Goal: Task Accomplishment & Management: Manage account settings

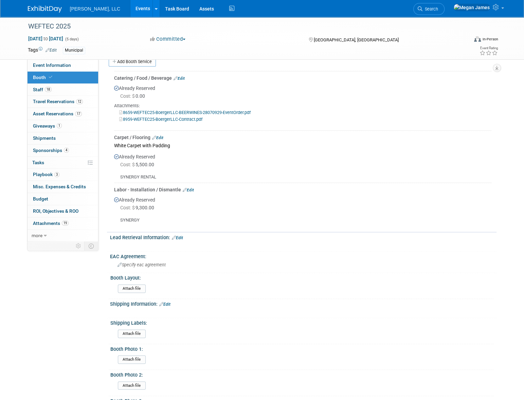
click at [130, 8] on link "Events" at bounding box center [142, 8] width 25 height 17
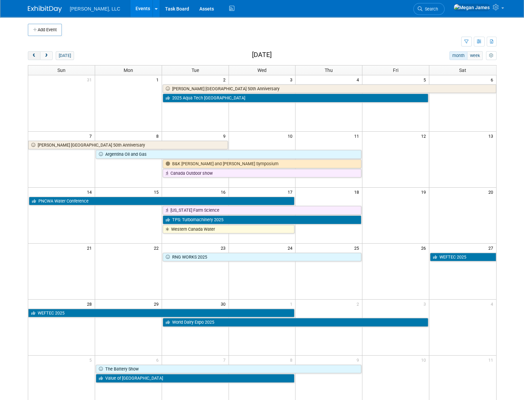
click at [30, 55] on button "prev" at bounding box center [34, 55] width 13 height 9
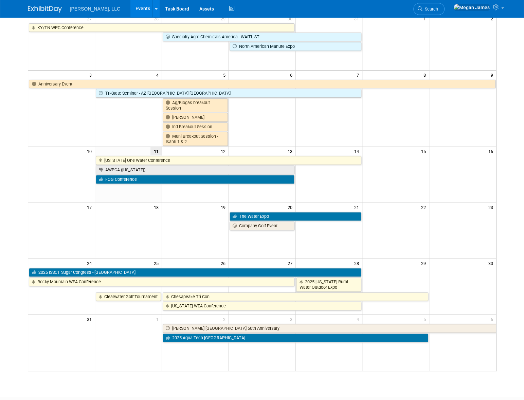
scroll to position [61, 0]
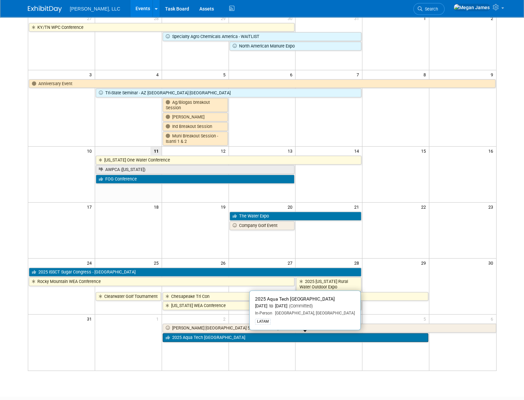
click at [209, 338] on link "2025 Aqua Tech [GEOGRAPHIC_DATA]" at bounding box center [296, 337] width 266 height 9
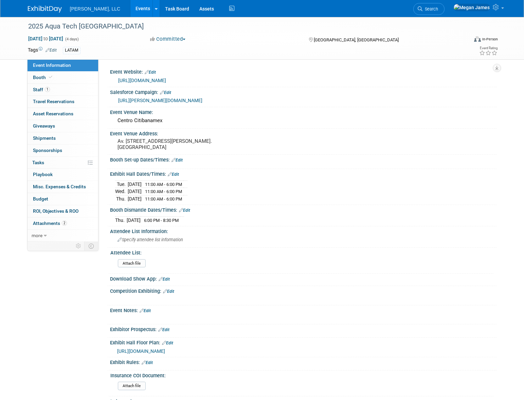
select select "Municipal"
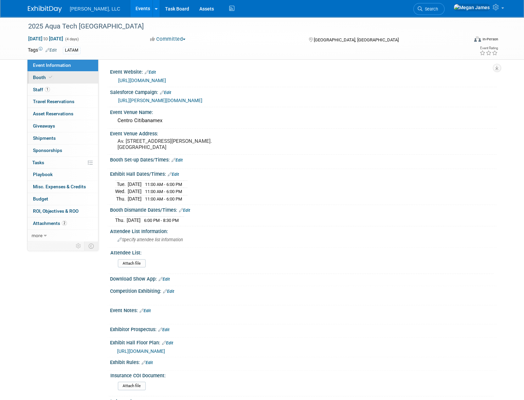
click at [55, 74] on link "Booth" at bounding box center [63, 78] width 71 height 12
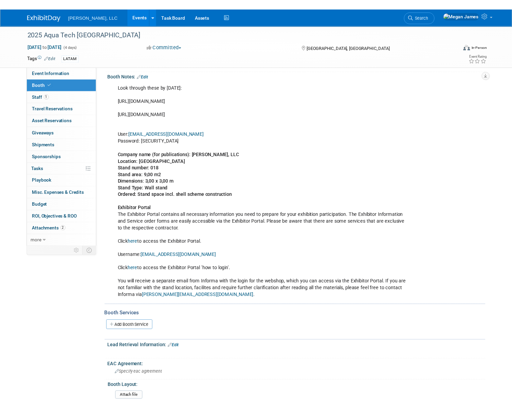
scroll to position [61, 0]
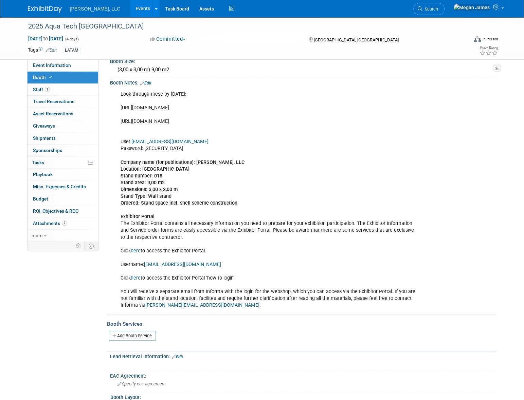
click at [298, 153] on div "Look through these by August 8: https://ep.rai.amsterdam/aquatechmexico https:/…" at bounding box center [269, 200] width 306 height 225
click at [252, 120] on div "Look through these by August 8: https://ep.rai.amsterdam/aquatechmexico https:/…" at bounding box center [269, 200] width 306 height 225
copy div "https://aquatech.infoexpo.com.mx/2025/ed/web/dashboard"
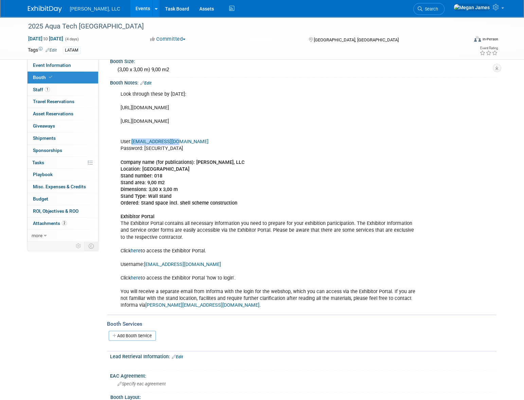
drag, startPoint x: 179, startPoint y: 139, endPoint x: 133, endPoint y: 139, distance: 46.2
click at [133, 139] on div "Look through these by August 8: https://ep.rai.amsterdam/aquatechmexico https:/…" at bounding box center [269, 200] width 306 height 225
copy link "mja@boergerllc.com"
click at [263, 181] on div "Look through these by August 8: https://ep.rai.amsterdam/aquatechmexico https:/…" at bounding box center [269, 200] width 306 height 225
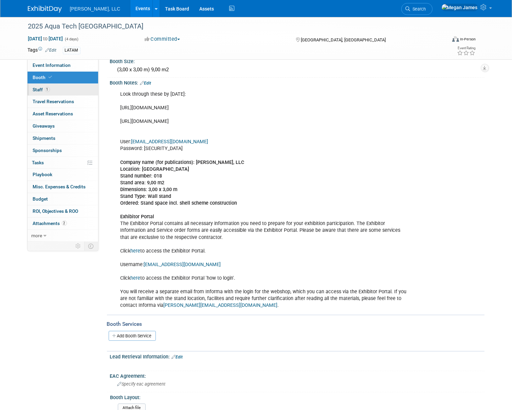
click at [53, 92] on link "1 Staff 1" at bounding box center [63, 90] width 71 height 12
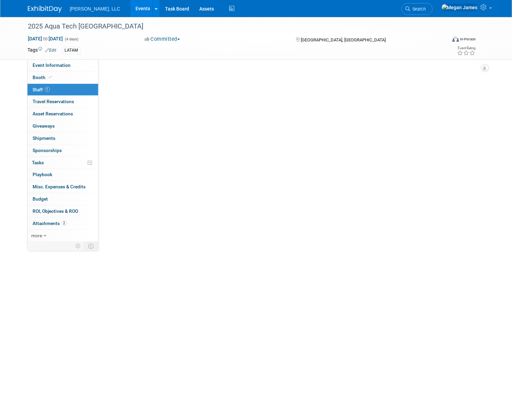
scroll to position [0, 0]
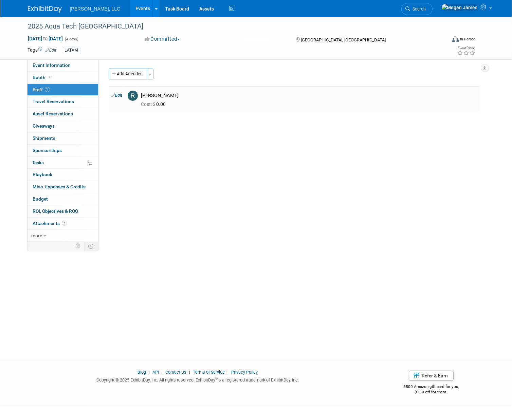
click at [118, 93] on link "Edit" at bounding box center [116, 95] width 11 height 5
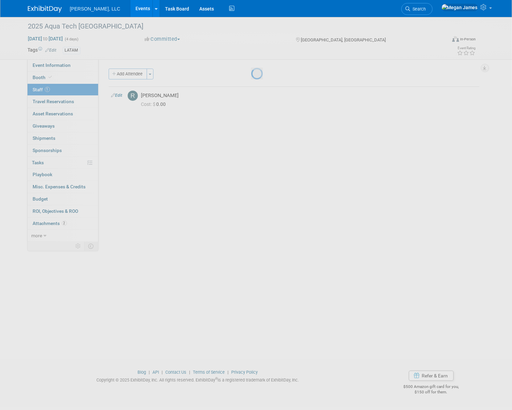
select select "25f1c221-5028-49fd-a942-ac775e15adb3"
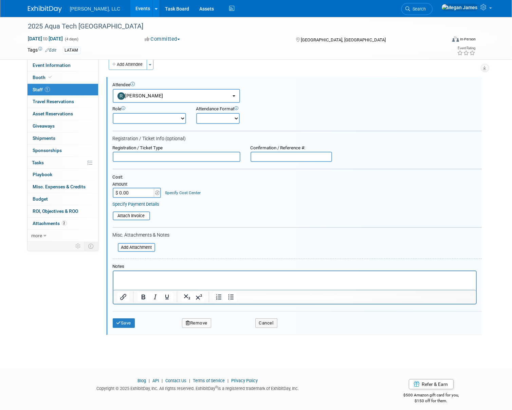
drag, startPoint x: 151, startPoint y: 116, endPoint x: 154, endPoint y: 122, distance: 6.5
click at [152, 116] on select "Conference Attendee Demonstrator Host Planner Presenter Sales Representative" at bounding box center [149, 118] width 73 height 11
select select "4"
click at [113, 113] on select "Conference Attendee Demonstrator Host Planner Presenter Sales Representative" at bounding box center [149, 118] width 73 height 11
click at [225, 117] on select "Onsite Remote" at bounding box center [217, 118] width 43 height 11
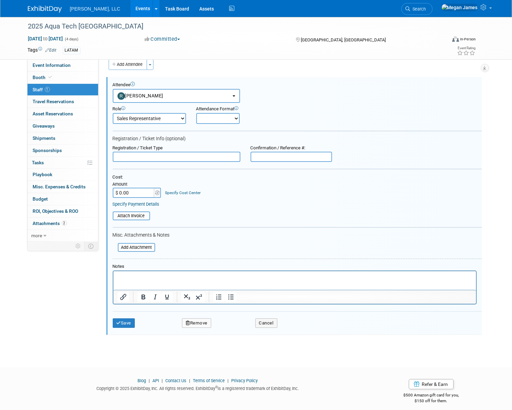
select select "1"
click at [196, 113] on select "Onsite Remote" at bounding box center [217, 118] width 43 height 11
click at [307, 135] on form "Attendee <img src="https://www.exhibitday.com/Images/Unassigned-User-Icon.png" …" at bounding box center [297, 207] width 369 height 251
click at [164, 159] on input "text" at bounding box center [177, 157] width 128 height 10
type input "Registered"
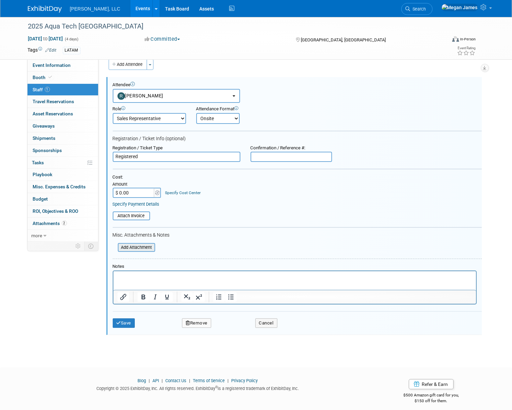
click at [145, 245] on input "file" at bounding box center [114, 247] width 81 height 7
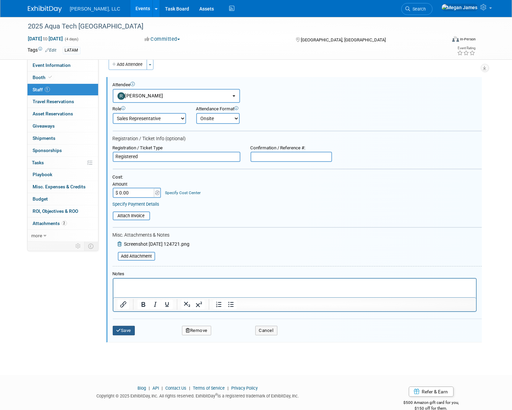
click at [133, 329] on button "Save" at bounding box center [124, 331] width 22 height 10
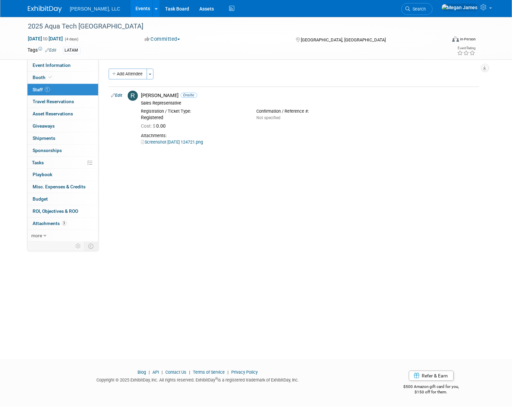
click at [130, 10] on link "Events" at bounding box center [142, 8] width 25 height 17
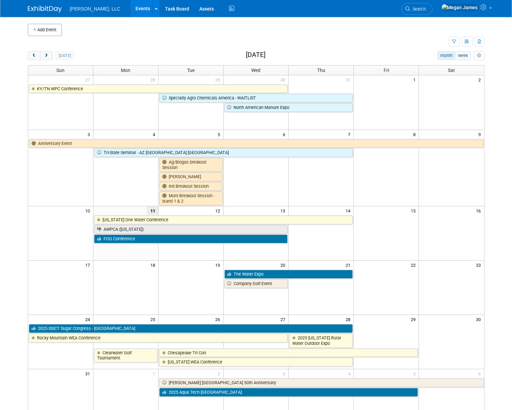
click at [337, 26] on td at bounding box center [262, 30] width 401 height 12
click at [130, 6] on link "Events" at bounding box center [142, 8] width 25 height 17
click at [165, 35] on td at bounding box center [262, 30] width 401 height 12
click at [47, 56] on span "next" at bounding box center [46, 56] width 5 height 4
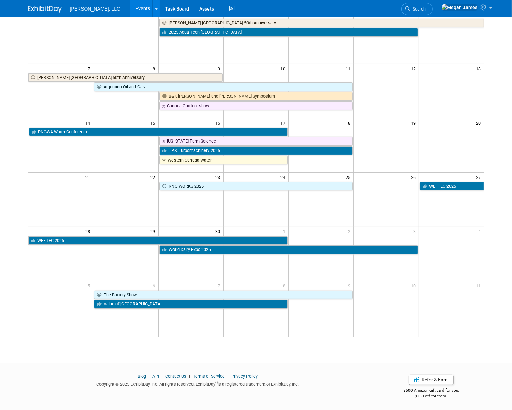
scroll to position [66, 0]
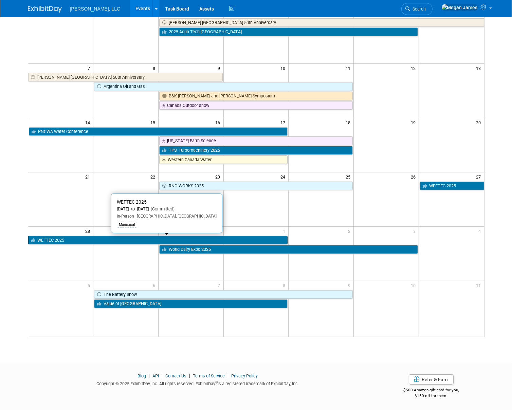
click at [75, 239] on link "WEFTEC 2025" at bounding box center [158, 240] width 260 height 9
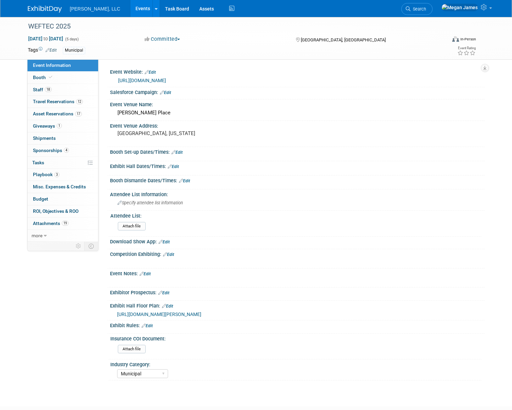
select select "Municipal"
click at [66, 152] on span "4" at bounding box center [66, 150] width 5 height 5
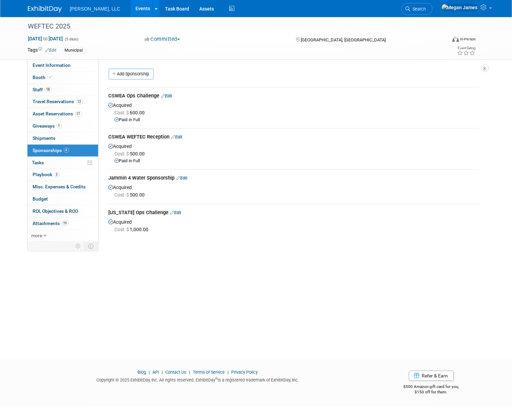
click at [166, 245] on div "WEFTEC 2025 Sep 27, 2025 to Oct 1, 2025 (5 days) Sep 27, 2025 to Oct 1, 2025 Co…" at bounding box center [256, 182] width 512 height 330
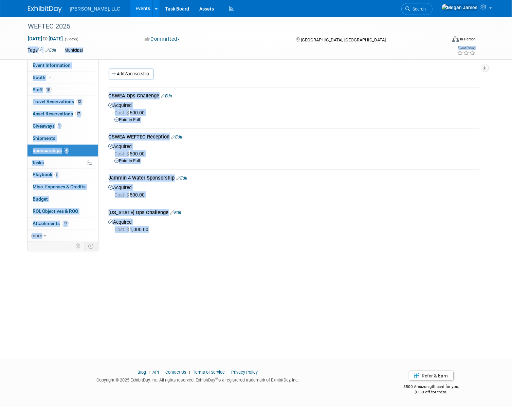
drag, startPoint x: 118, startPoint y: 203, endPoint x: 105, endPoint y: 58, distance: 144.9
click at [105, 58] on div "WEFTEC 2025 Sep 27, 2025 to Oct 1, 2025 (5 days) Sep 27, 2025 to Oct 1, 2025 Co…" at bounding box center [256, 182] width 512 height 330
click at [261, 193] on div "Cost: $ 500.00" at bounding box center [297, 194] width 365 height 7
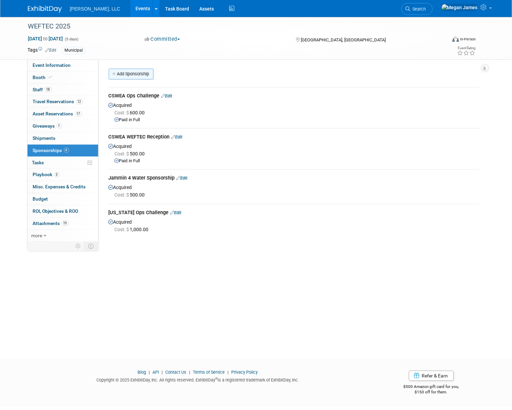
click at [144, 74] on link "Add Sponsorship" at bounding box center [131, 74] width 45 height 11
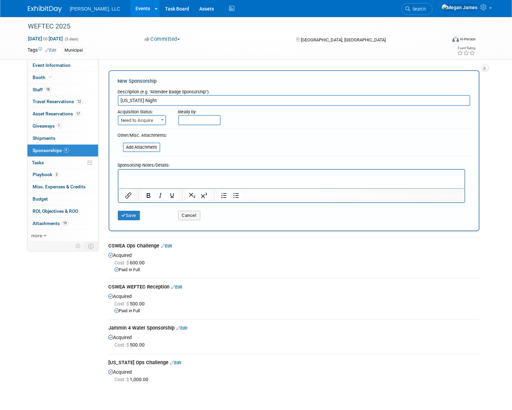
type input "Michigan Night"
click at [154, 124] on span "Need to Acquire" at bounding box center [141, 121] width 47 height 10
select select "2"
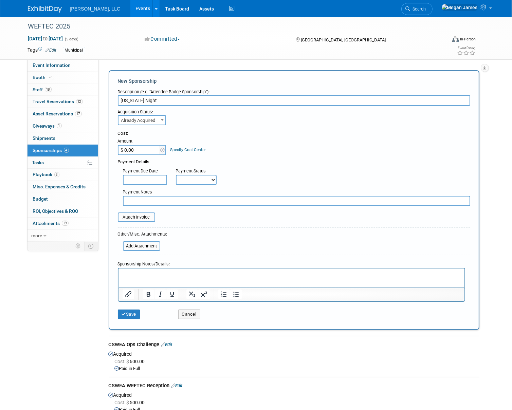
click at [149, 148] on input "$ 0.00" at bounding box center [139, 150] width 42 height 10
type input "$ 1,000.00"
click at [287, 160] on div "Payment Details:" at bounding box center [294, 160] width 352 height 10
click at [165, 271] on p "Rich Text Area. Press ALT-0 for help." at bounding box center [291, 274] width 338 height 7
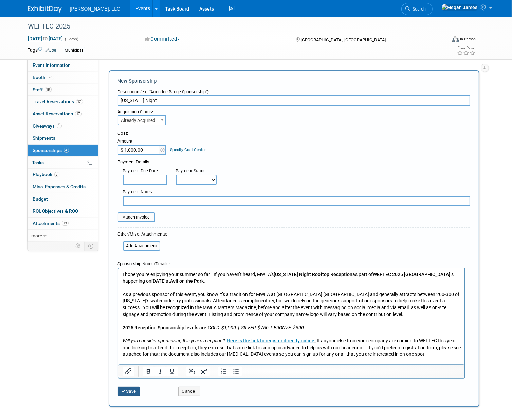
click at [136, 391] on button "Save" at bounding box center [129, 392] width 22 height 10
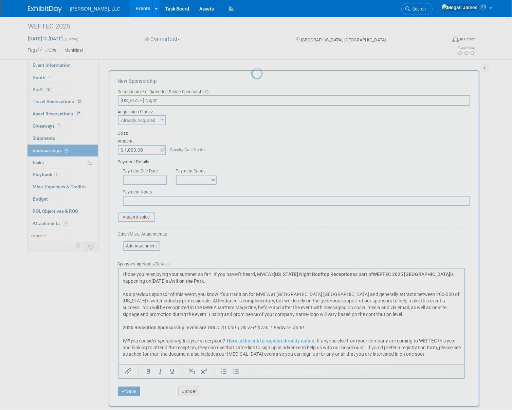
scroll to position [36, 0]
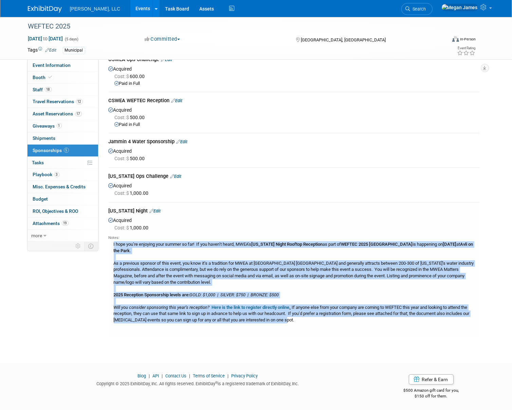
drag, startPoint x: 181, startPoint y: 245, endPoint x: 300, endPoint y: 317, distance: 139.9
click at [300, 317] on div "Notes: I hope you’re enjoying your summer so far! If you haven’t heard, MWEA’s …" at bounding box center [294, 282] width 371 height 100
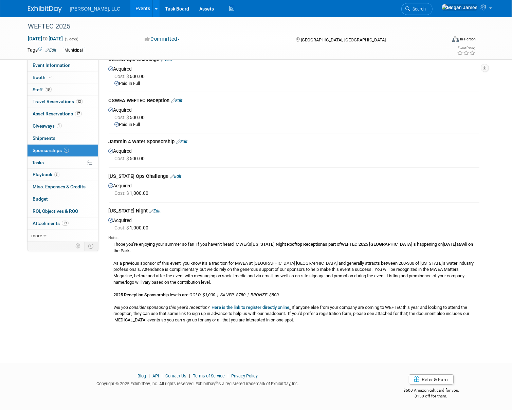
drag, startPoint x: 300, startPoint y: 317, endPoint x: 301, endPoint y: 325, distance: 7.1
click at [301, 325] on div "I hope you’re enjoying your summer so far! If you haven’t heard, MWEA’s Michiga…" at bounding box center [294, 285] width 371 height 89
click at [92, 329] on div "Event Information Event Info Booth Booth 18 Staff 18 Staff 12 Travel Reservatio…" at bounding box center [256, 159] width 467 height 356
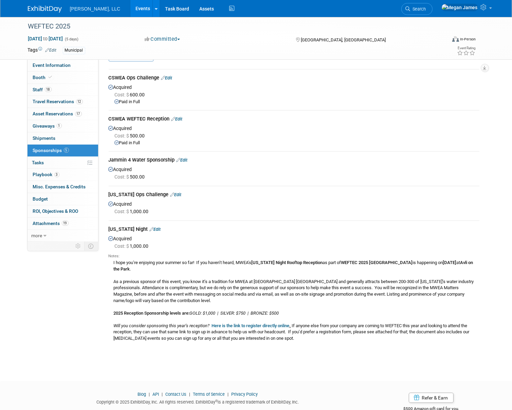
scroll to position [0, 0]
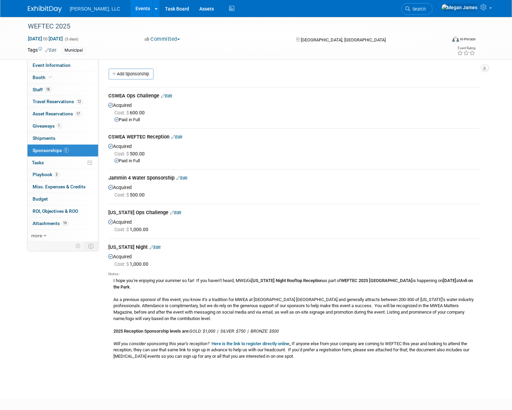
click at [130, 10] on link "Events" at bounding box center [142, 8] width 25 height 17
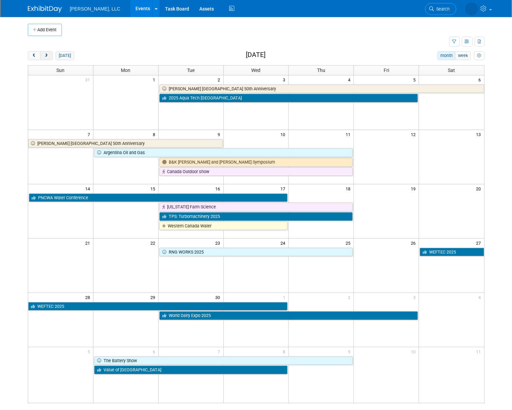
click at [47, 55] on span "next" at bounding box center [46, 56] width 5 height 4
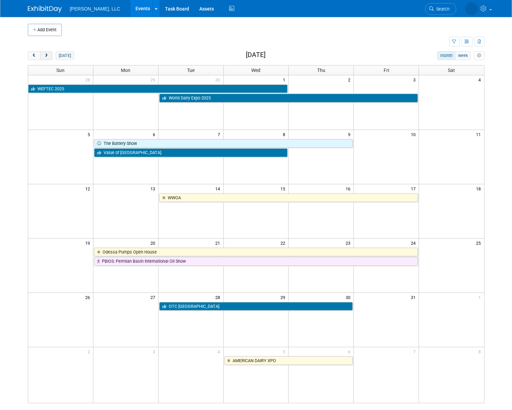
click at [47, 55] on span "next" at bounding box center [46, 56] width 5 height 4
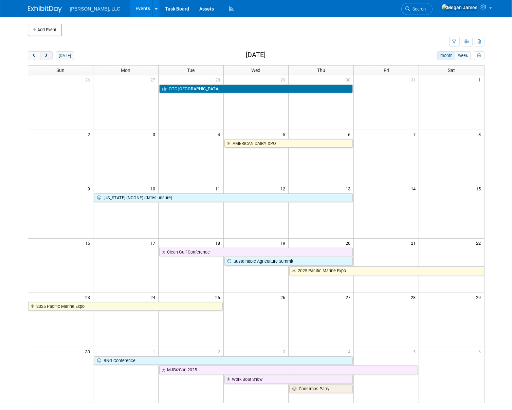
click at [47, 55] on span "next" at bounding box center [46, 56] width 5 height 4
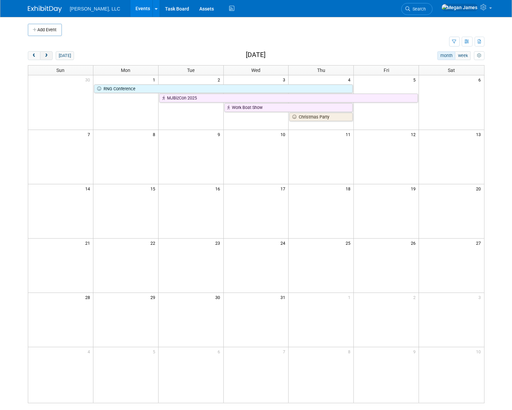
click at [48, 55] on span "next" at bounding box center [46, 56] width 5 height 4
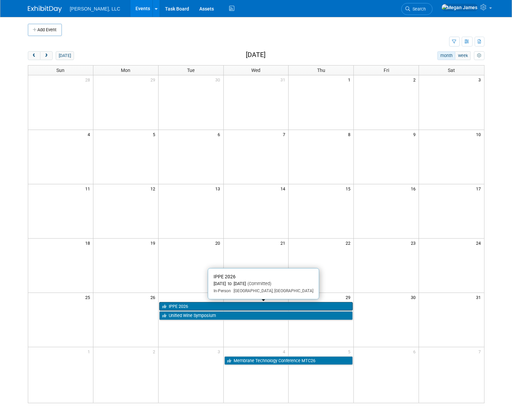
click at [206, 307] on link "IPPE 2026" at bounding box center [256, 306] width 194 height 9
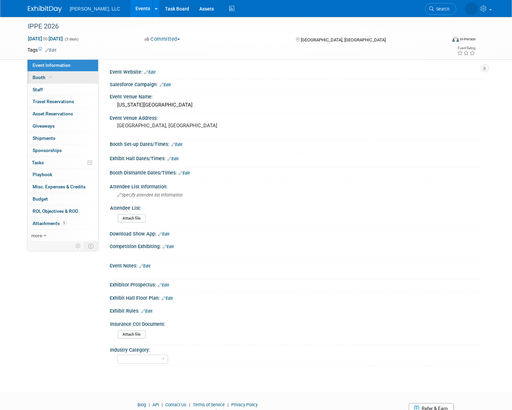
click at [88, 81] on link "Booth" at bounding box center [63, 78] width 71 height 12
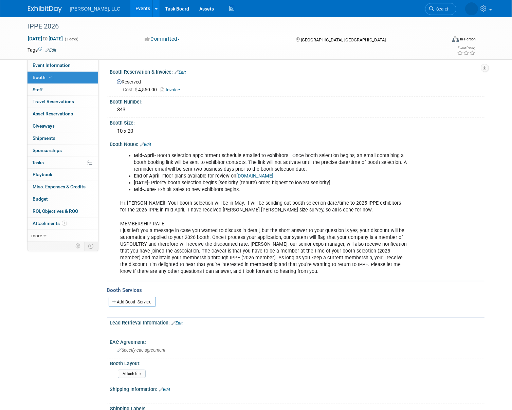
click at [130, 14] on link "Events" at bounding box center [142, 8] width 25 height 17
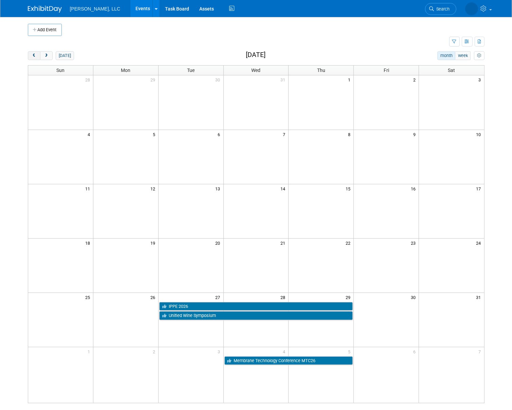
click at [35, 56] on span "prev" at bounding box center [34, 56] width 5 height 4
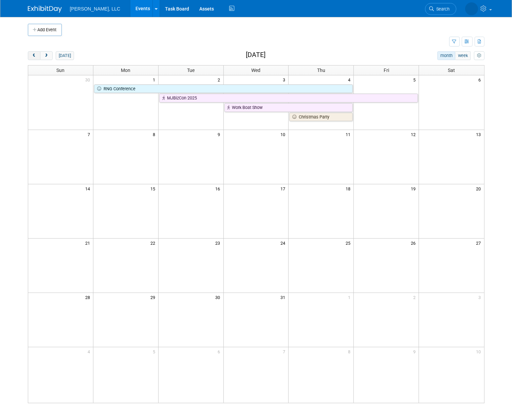
click at [35, 56] on span "prev" at bounding box center [34, 56] width 5 height 4
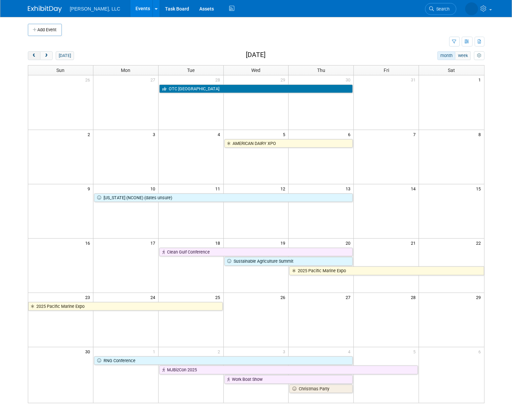
click at [35, 56] on span "prev" at bounding box center [34, 56] width 5 height 4
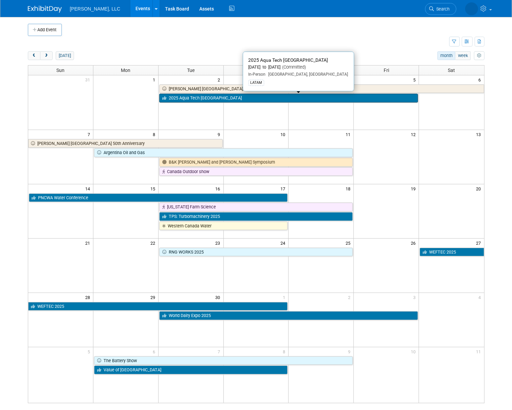
click at [171, 98] on link "2025 Aqua Tech [GEOGRAPHIC_DATA]" at bounding box center [288, 98] width 259 height 9
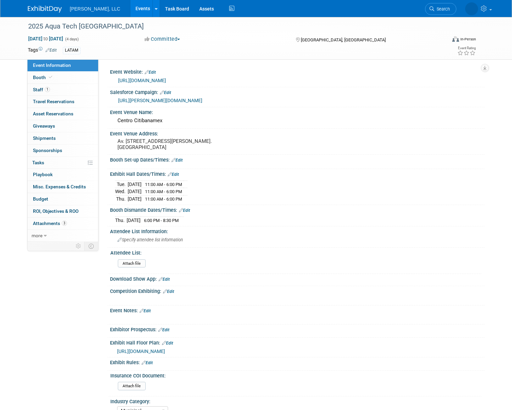
select select "Municipal"
click at [78, 80] on link "Booth" at bounding box center [63, 78] width 71 height 12
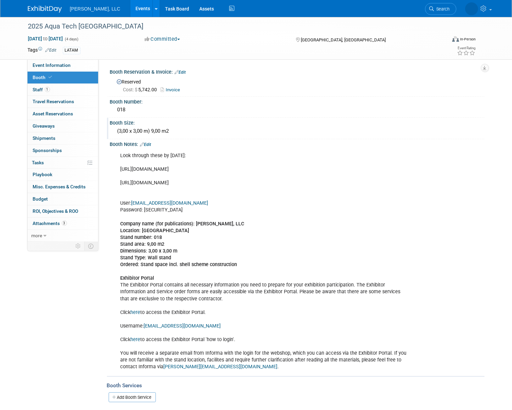
drag, startPoint x: 110, startPoint y: 102, endPoint x: 174, endPoint y: 131, distance: 70.4
click at [174, 131] on div "Booth Reservation & Invoice: Edit Reserved Cost: $ 5,742.00 Invoice Booth Numbe…" at bounding box center [294, 335] width 371 height 536
copy div "Booth Number: 018 Booth Size: (3,00 x 3,00 m) 9,00 m2"
drag, startPoint x: 122, startPoint y: 9, endPoint x: 147, endPoint y: 5, distance: 25.7
click at [130, 8] on link "Events" at bounding box center [142, 8] width 25 height 17
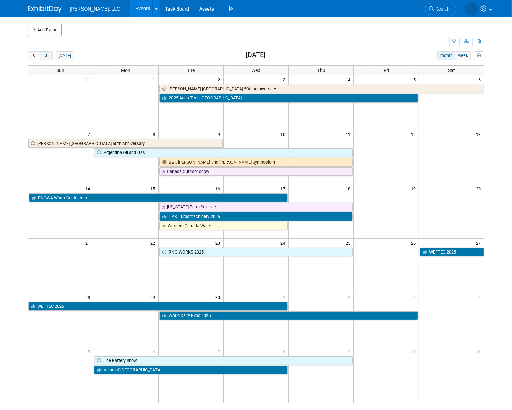
click at [50, 56] on button "next" at bounding box center [46, 55] width 13 height 9
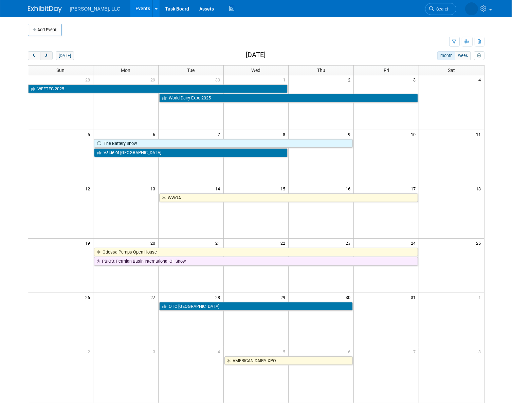
click at [50, 57] on button "next" at bounding box center [46, 55] width 13 height 9
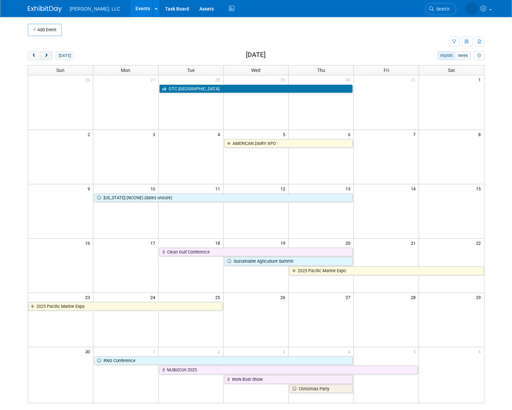
click at [50, 57] on button "next" at bounding box center [46, 55] width 13 height 9
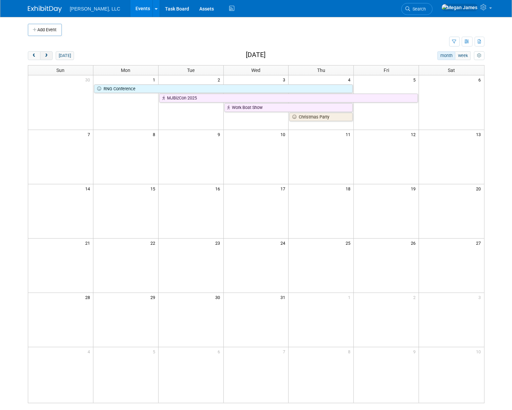
click at [50, 57] on button "next" at bounding box center [46, 55] width 13 height 9
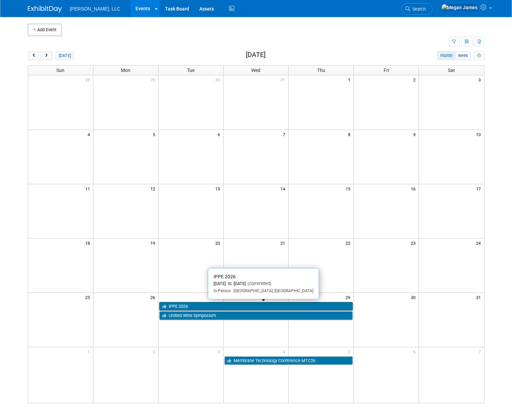
click at [188, 304] on link "IPPE 2026" at bounding box center [256, 306] width 194 height 9
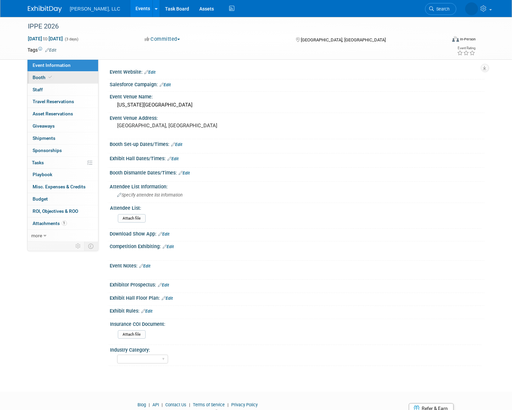
click at [84, 78] on link "Booth" at bounding box center [63, 78] width 71 height 12
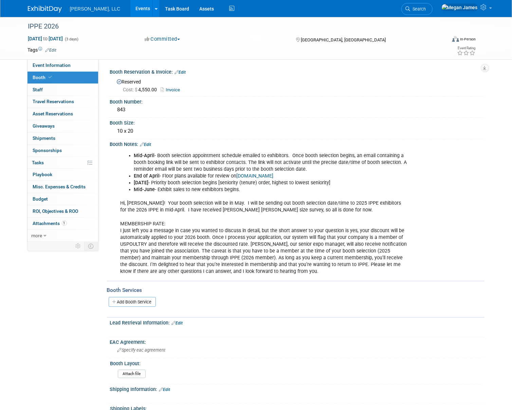
click at [173, 88] on link "Invoice" at bounding box center [172, 89] width 23 height 5
click at [214, 191] on li "Mid-June - Exhibit sales to new exhibitors begins." at bounding box center [271, 189] width 274 height 7
click at [130, 10] on link "Events" at bounding box center [142, 8] width 25 height 17
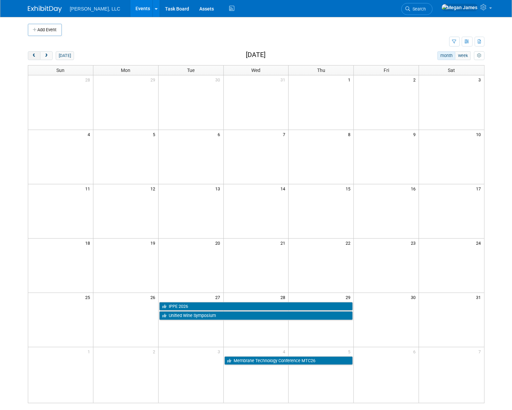
click at [37, 57] on button "prev" at bounding box center [34, 55] width 13 height 9
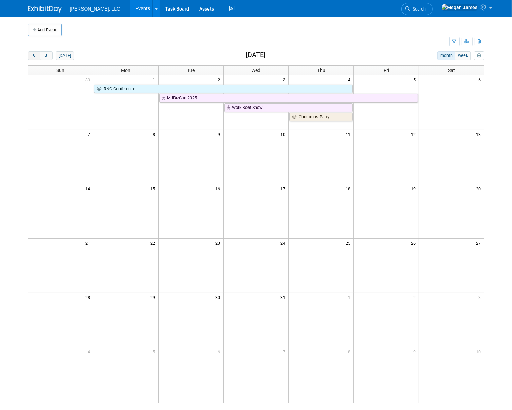
click at [37, 57] on button "prev" at bounding box center [34, 55] width 13 height 9
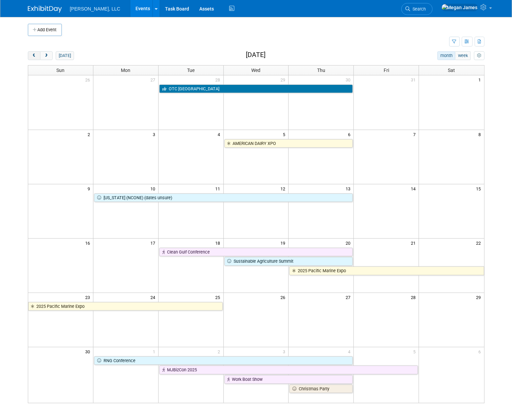
click at [37, 57] on button "prev" at bounding box center [34, 55] width 13 height 9
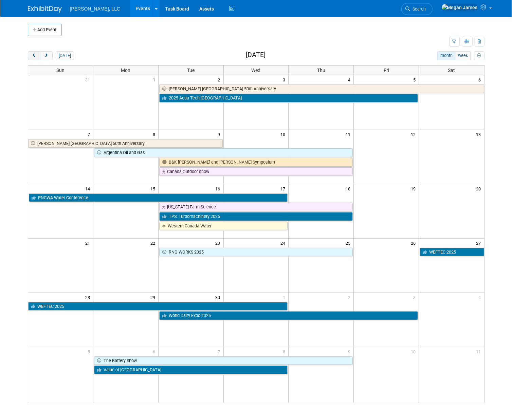
click button "prev"
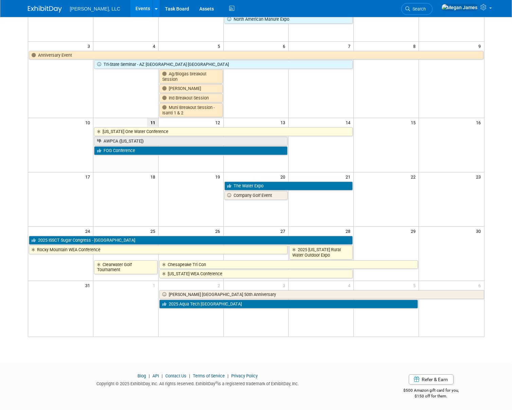
scroll to position [57, 0]
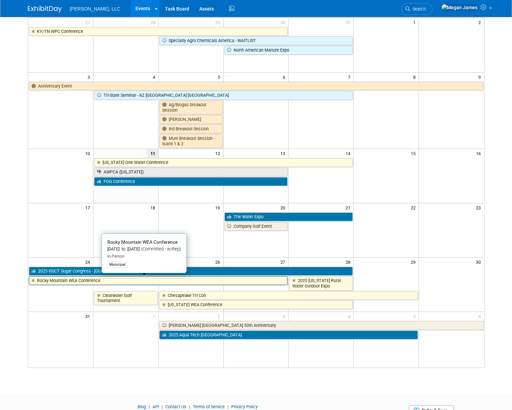
click button "prev"
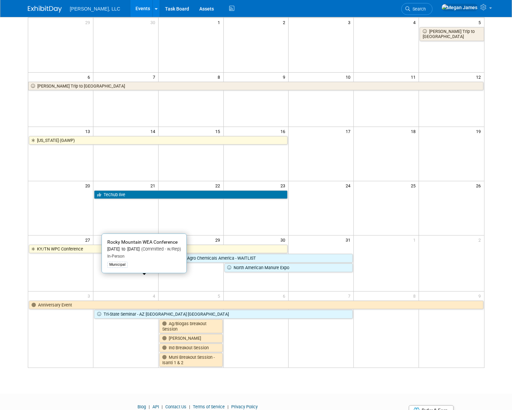
click button "prev"
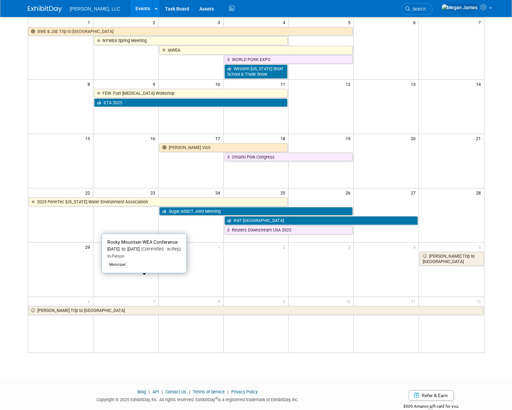
click button "prev"
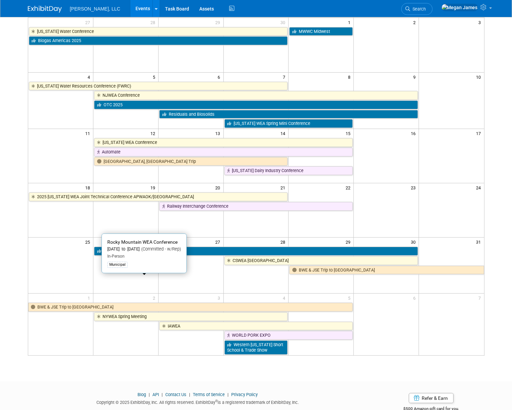
click button "prev"
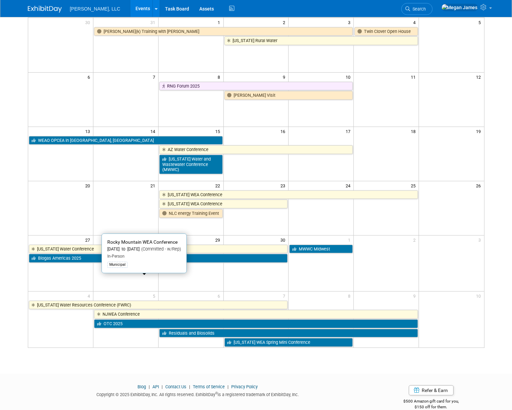
click button "prev"
